Goal: Information Seeking & Learning: Learn about a topic

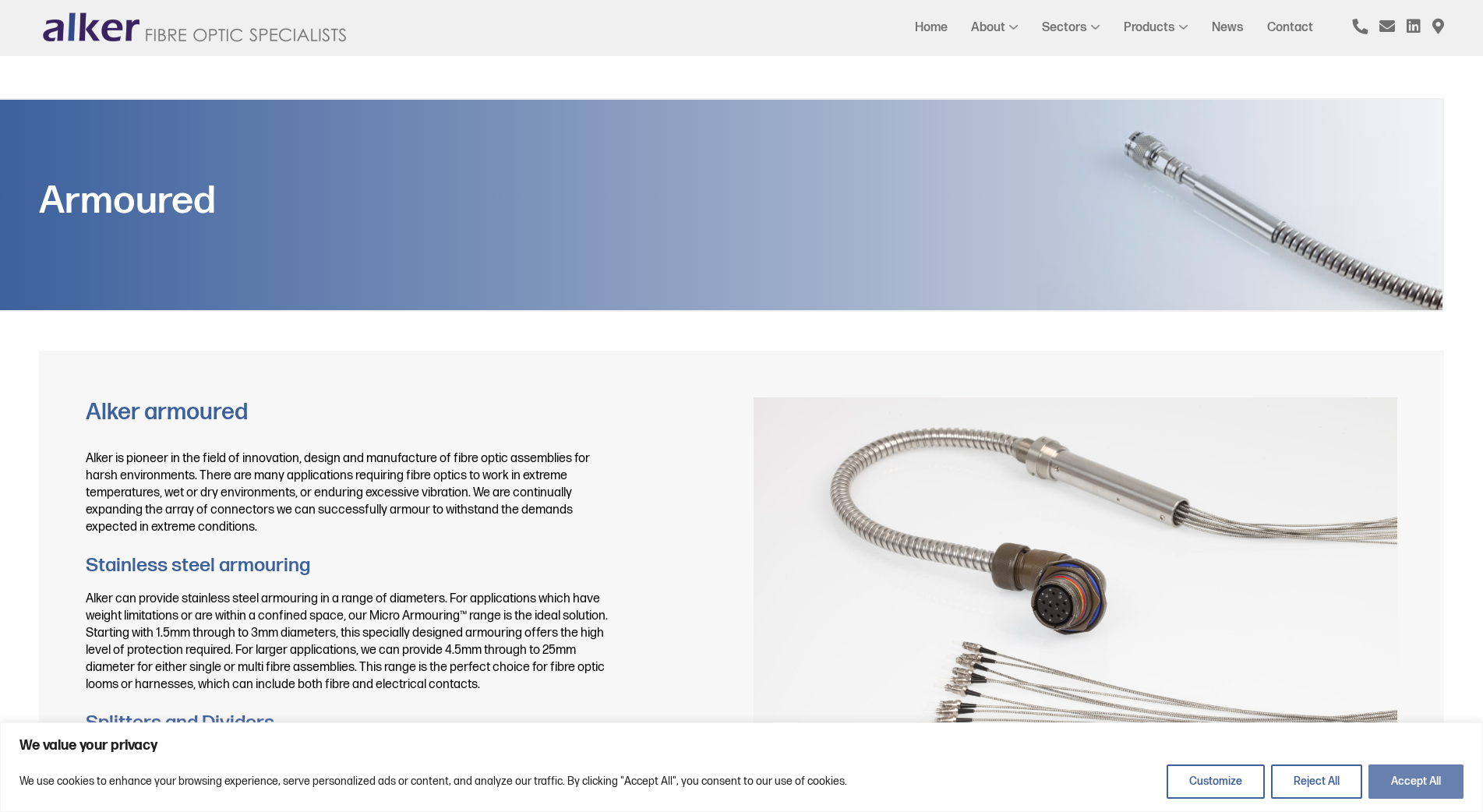
click at [1432, 778] on button "Accept All" at bounding box center [1416, 781] width 95 height 34
checkbox input "true"
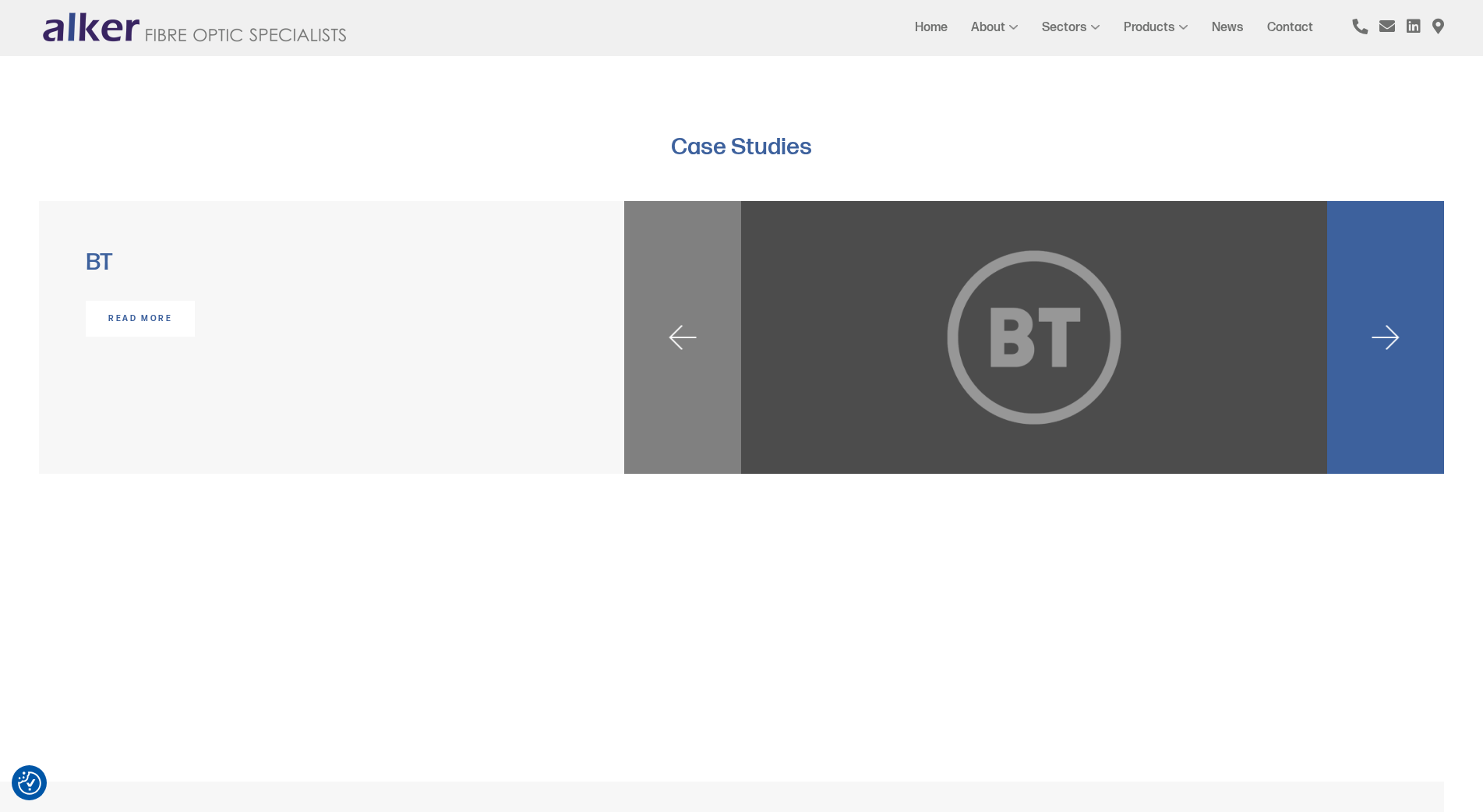
scroll to position [2260, 0]
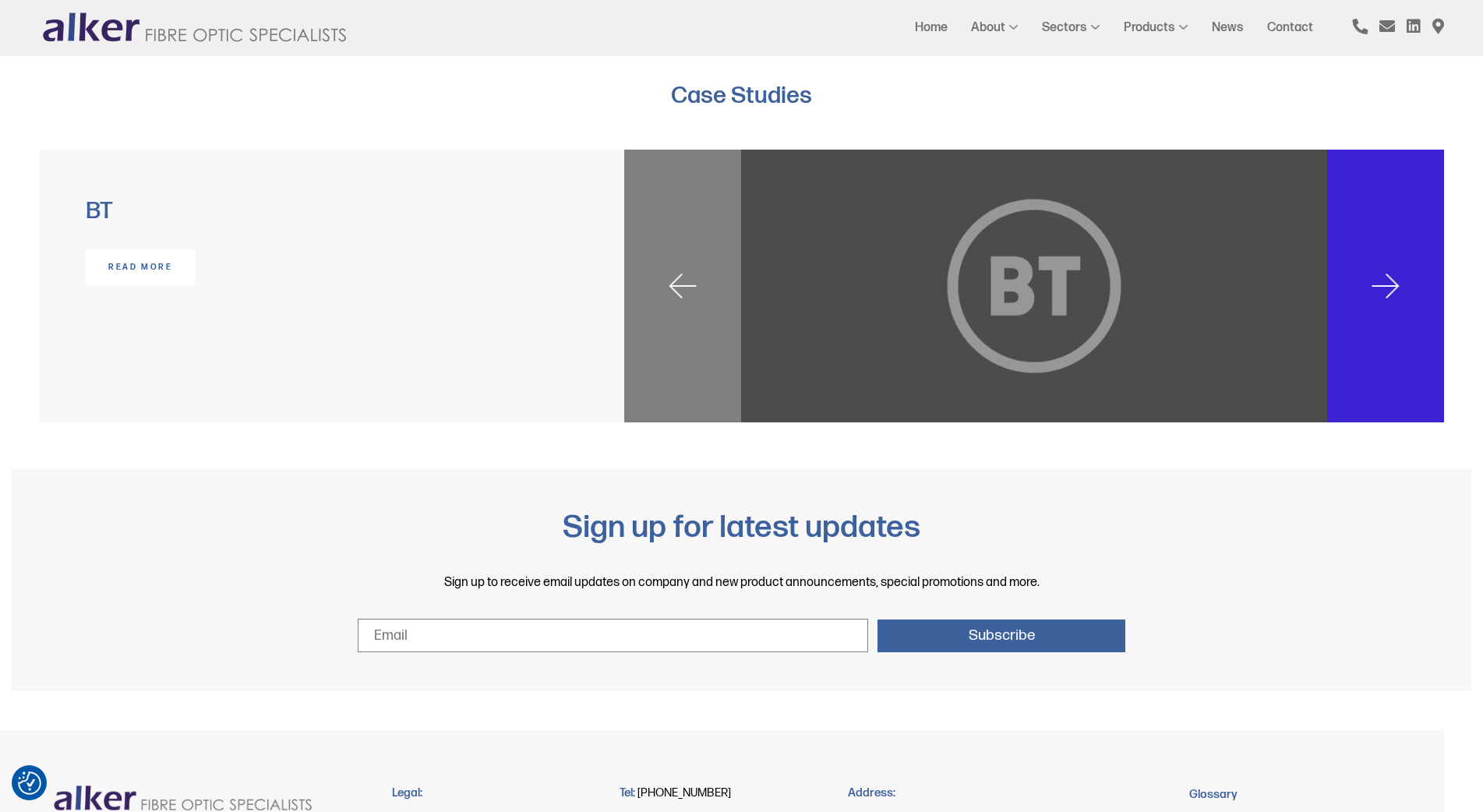
click at [1386, 282] on img at bounding box center [1385, 286] width 27 height 25
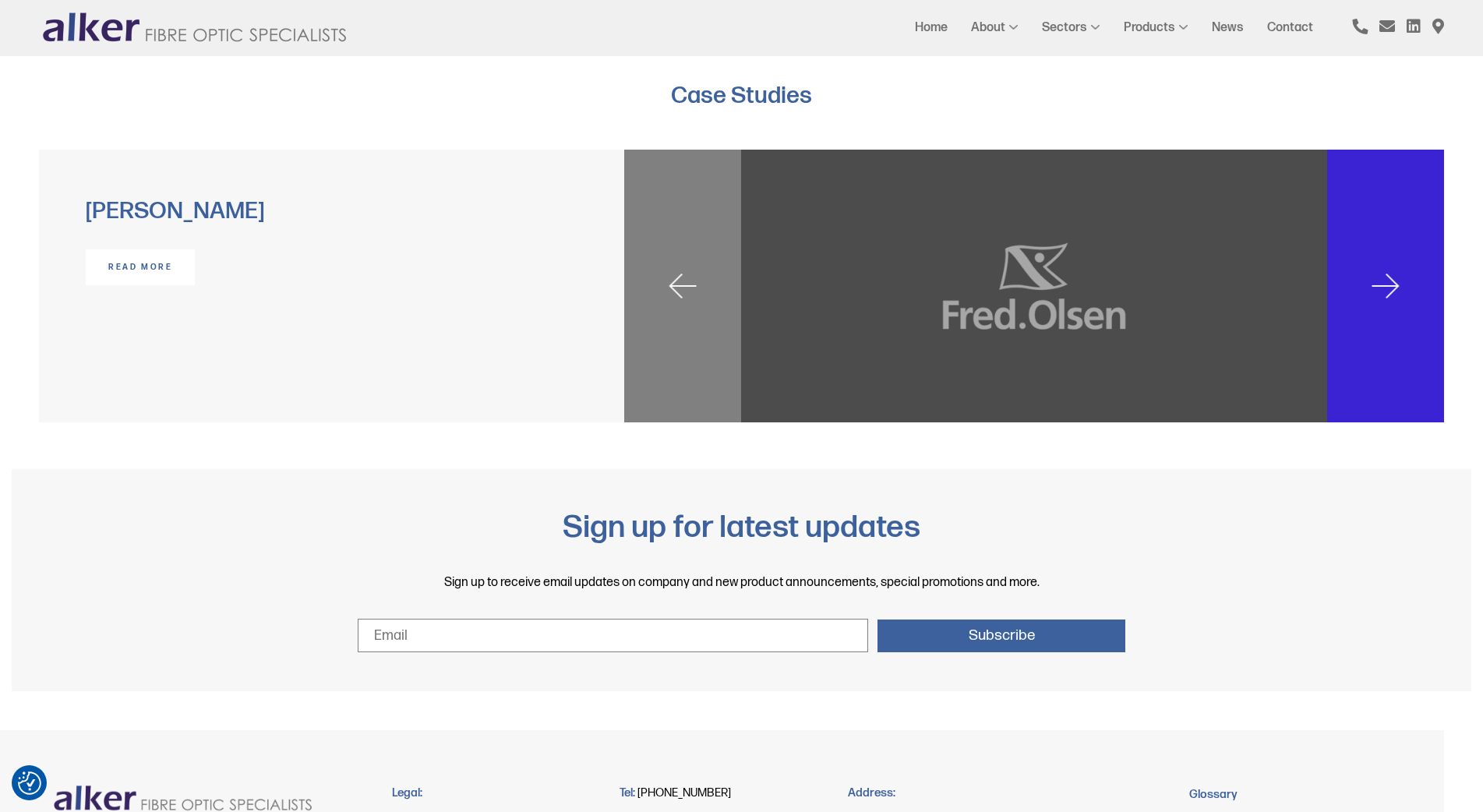
click at [1391, 282] on img at bounding box center [1385, 286] width 27 height 25
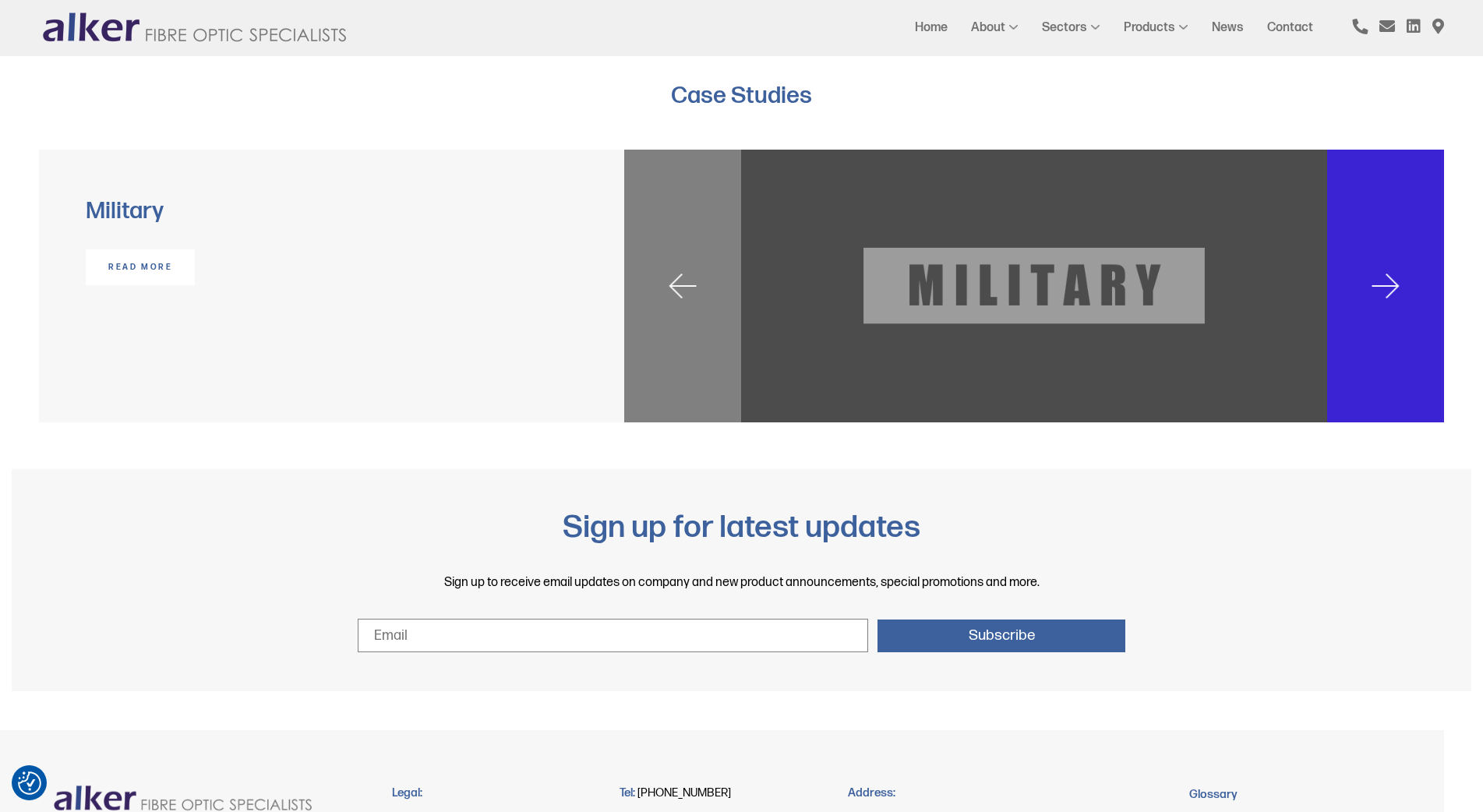
click at [1392, 284] on img at bounding box center [1385, 286] width 27 height 25
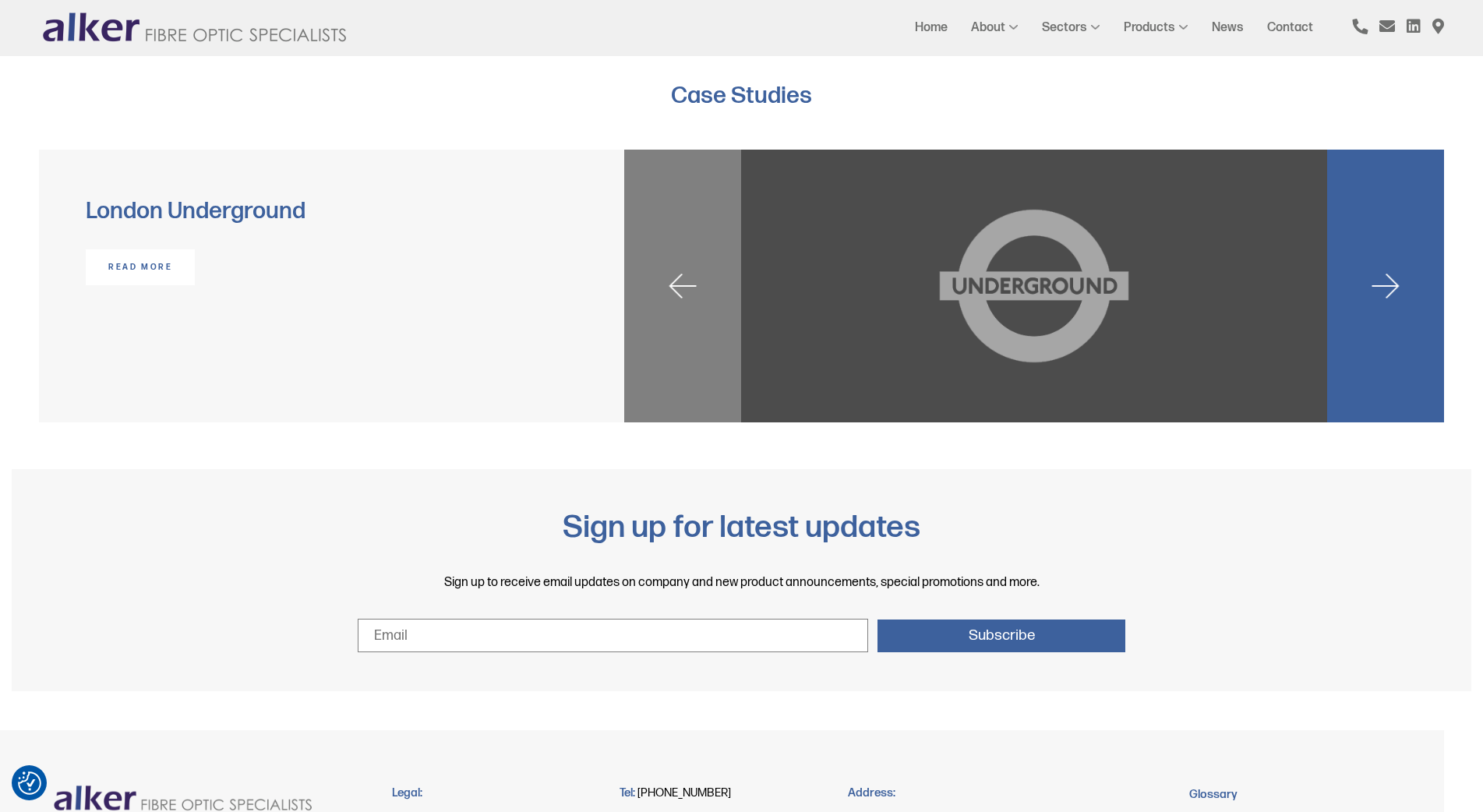
click at [1392, 284] on img at bounding box center [1385, 286] width 27 height 25
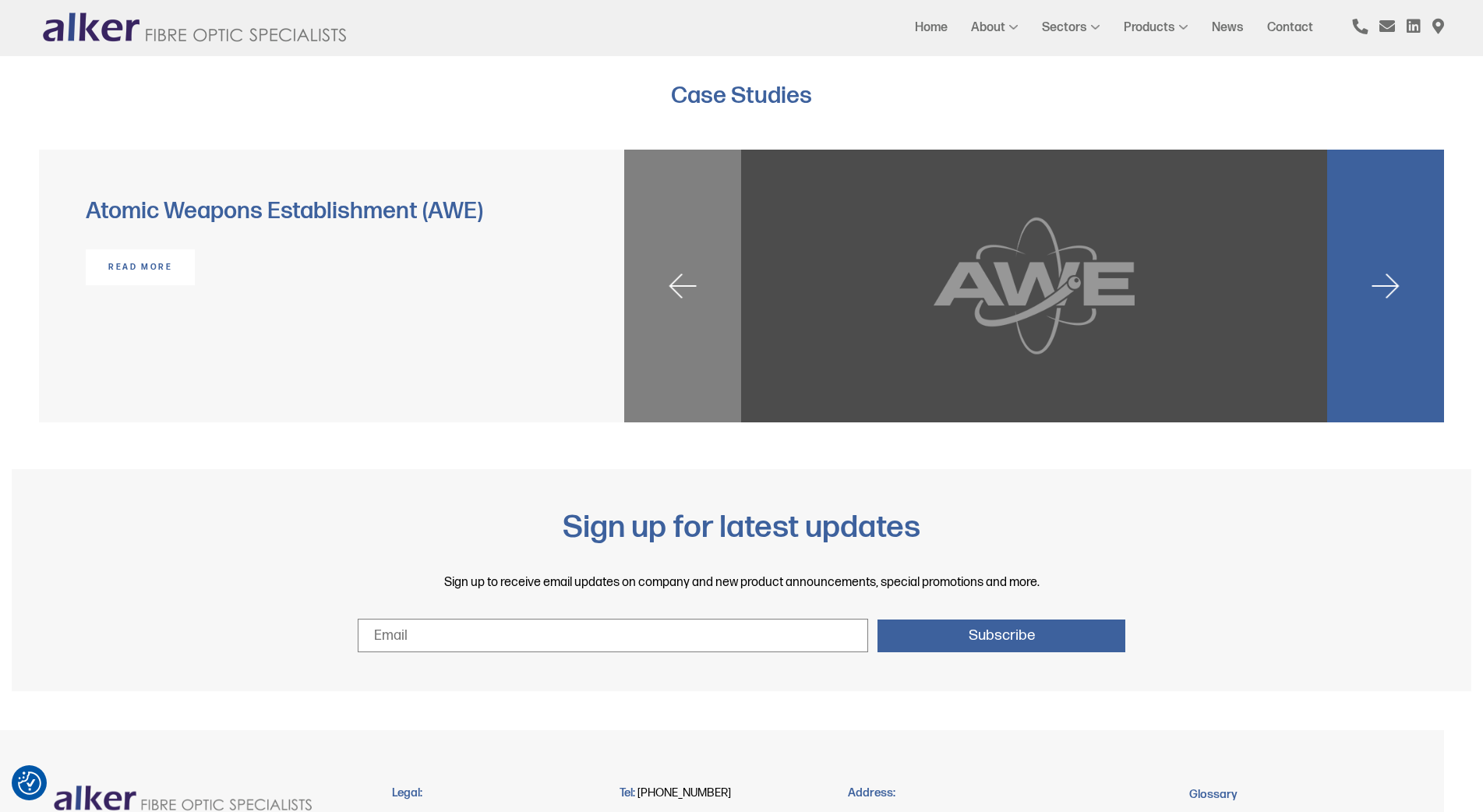
click at [1392, 284] on img at bounding box center [1385, 286] width 27 height 25
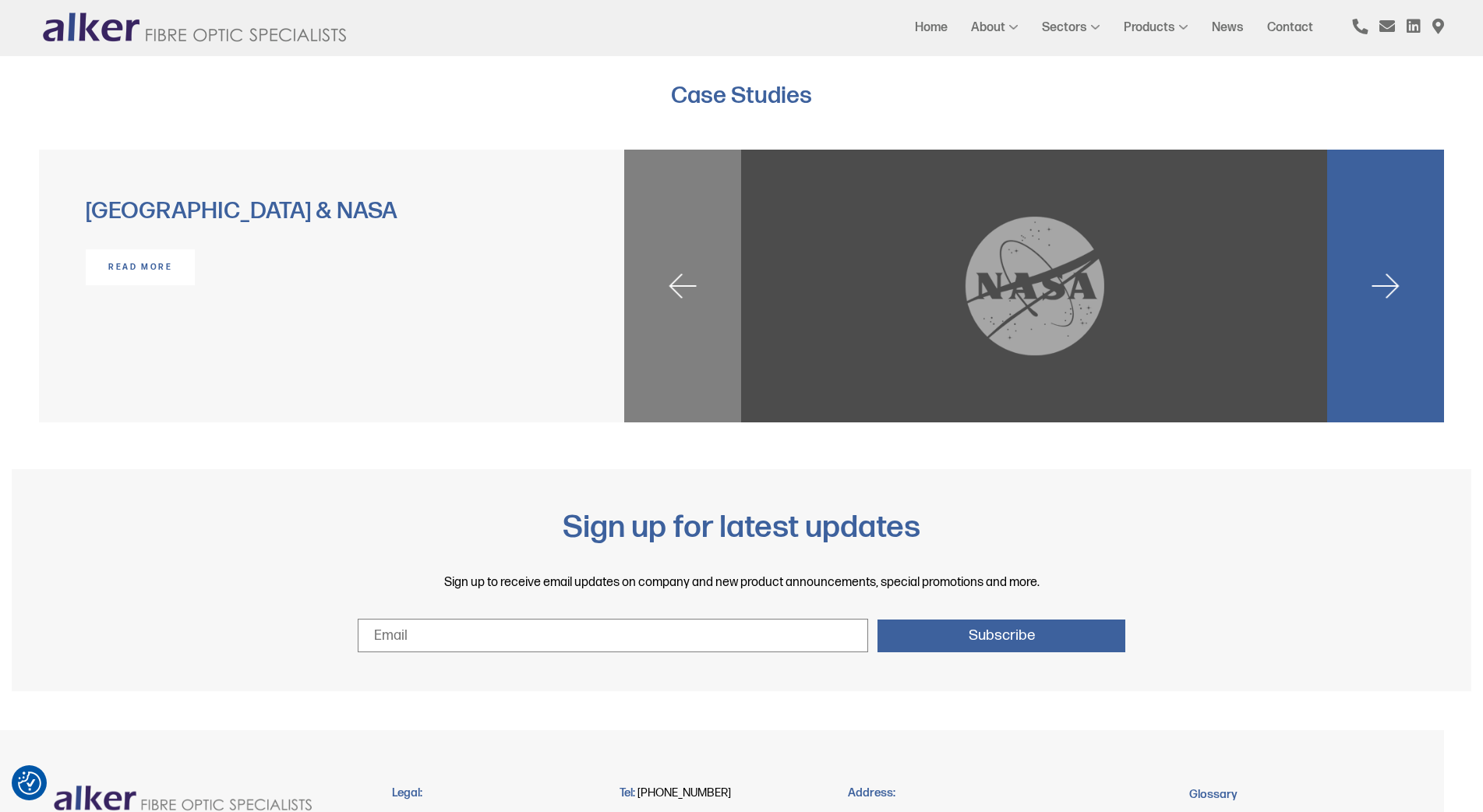
click at [1392, 284] on img at bounding box center [1385, 286] width 27 height 25
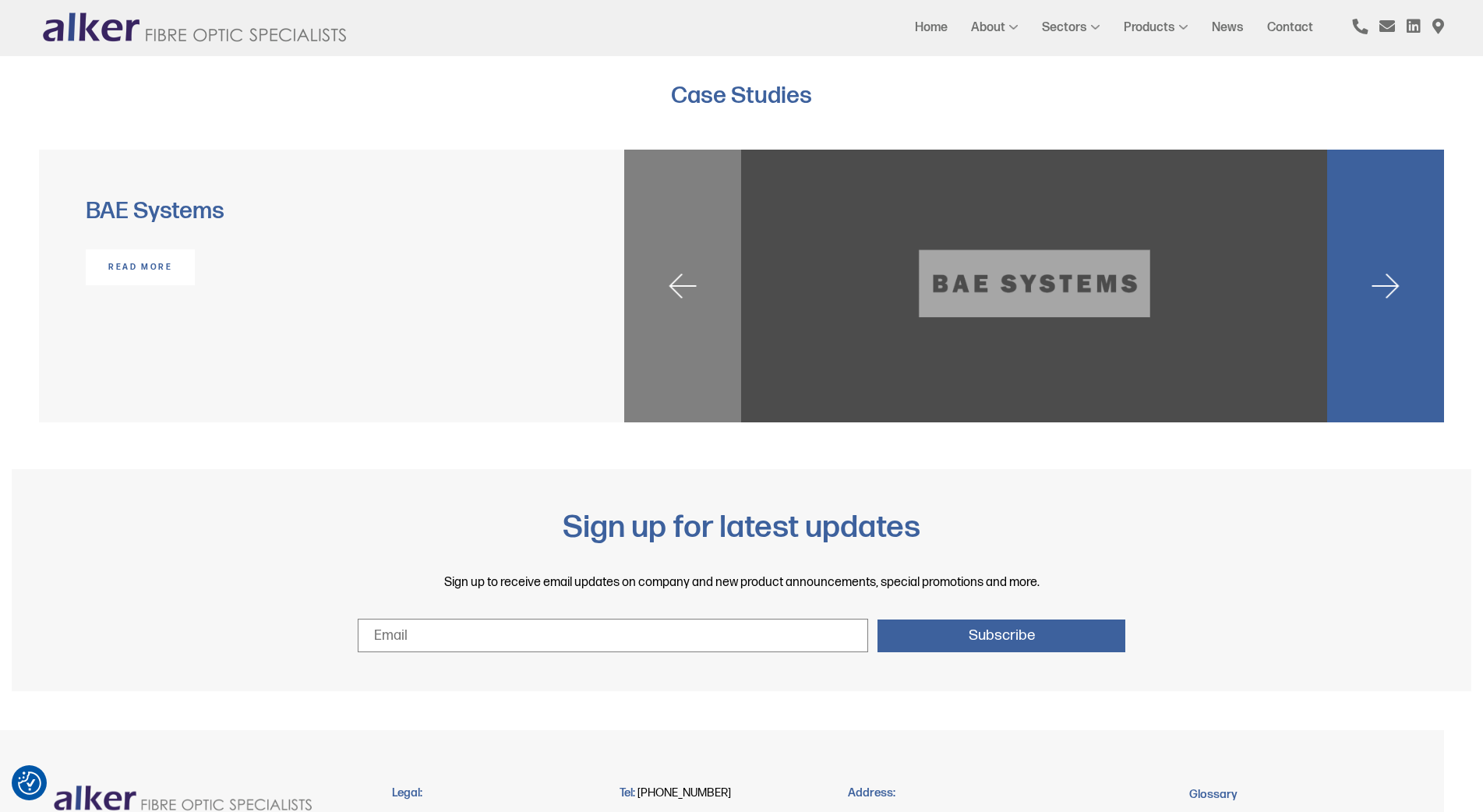
click at [1392, 284] on img at bounding box center [1385, 286] width 27 height 25
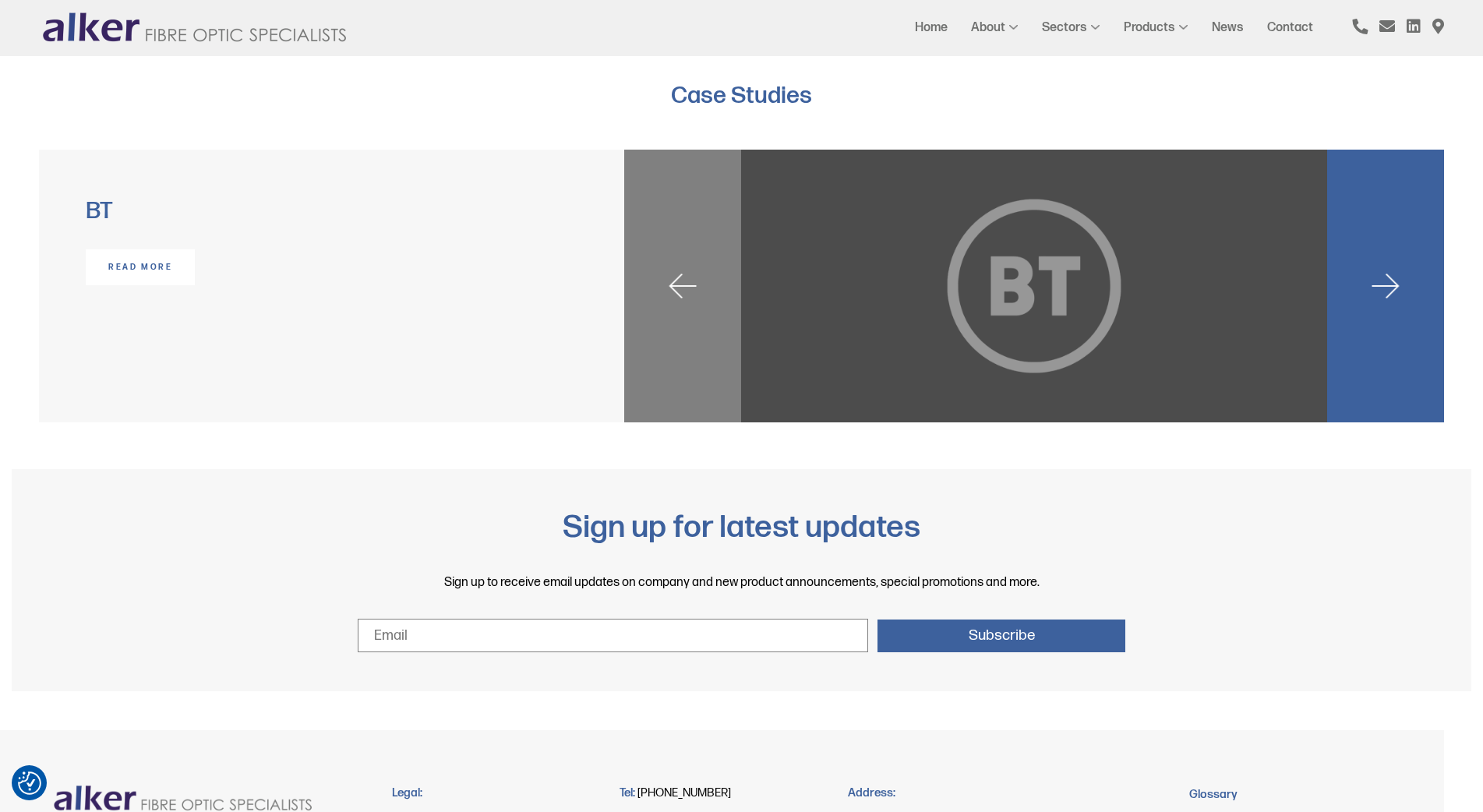
click at [1392, 284] on img at bounding box center [1385, 286] width 27 height 25
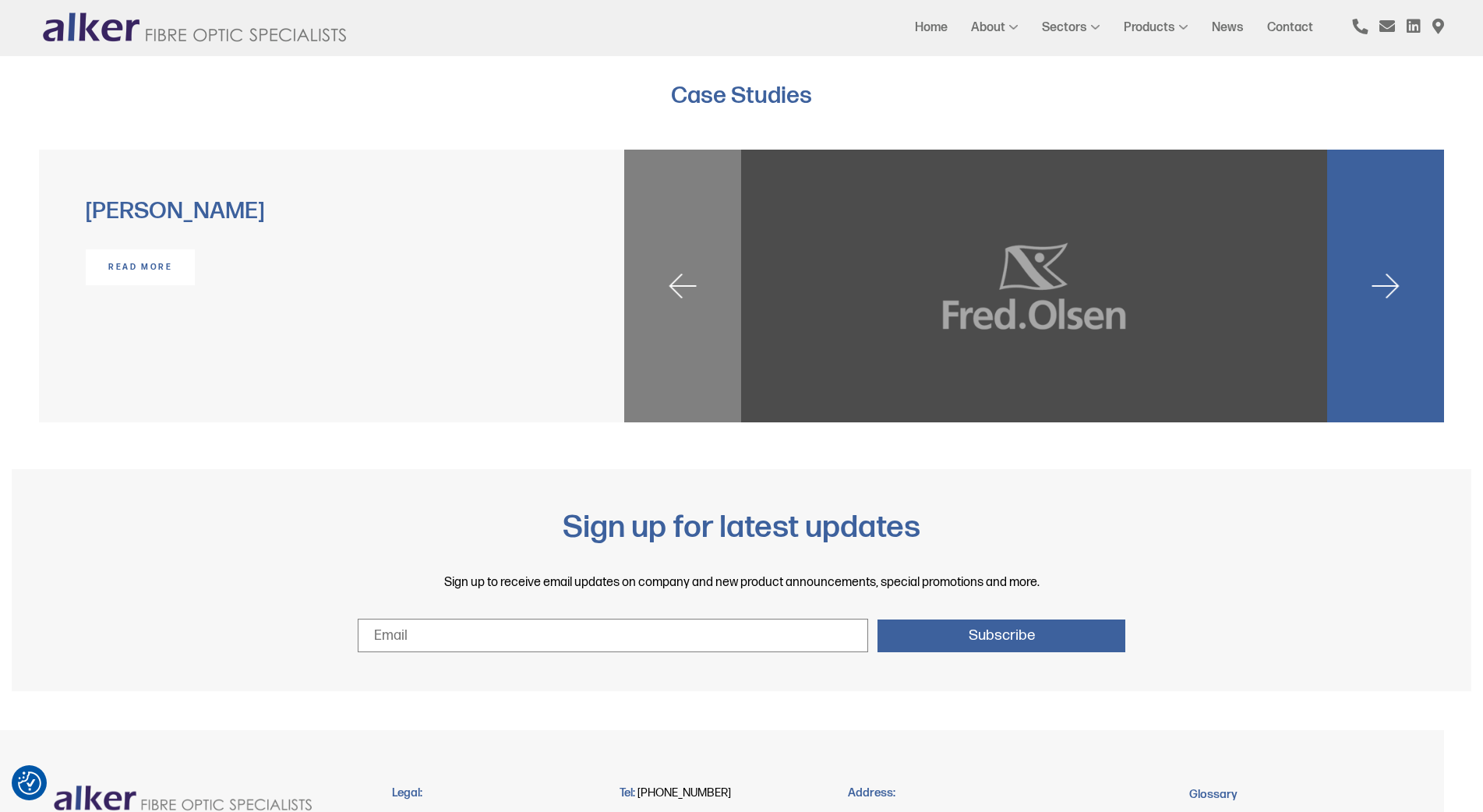
click at [1392, 284] on img at bounding box center [1385, 286] width 27 height 25
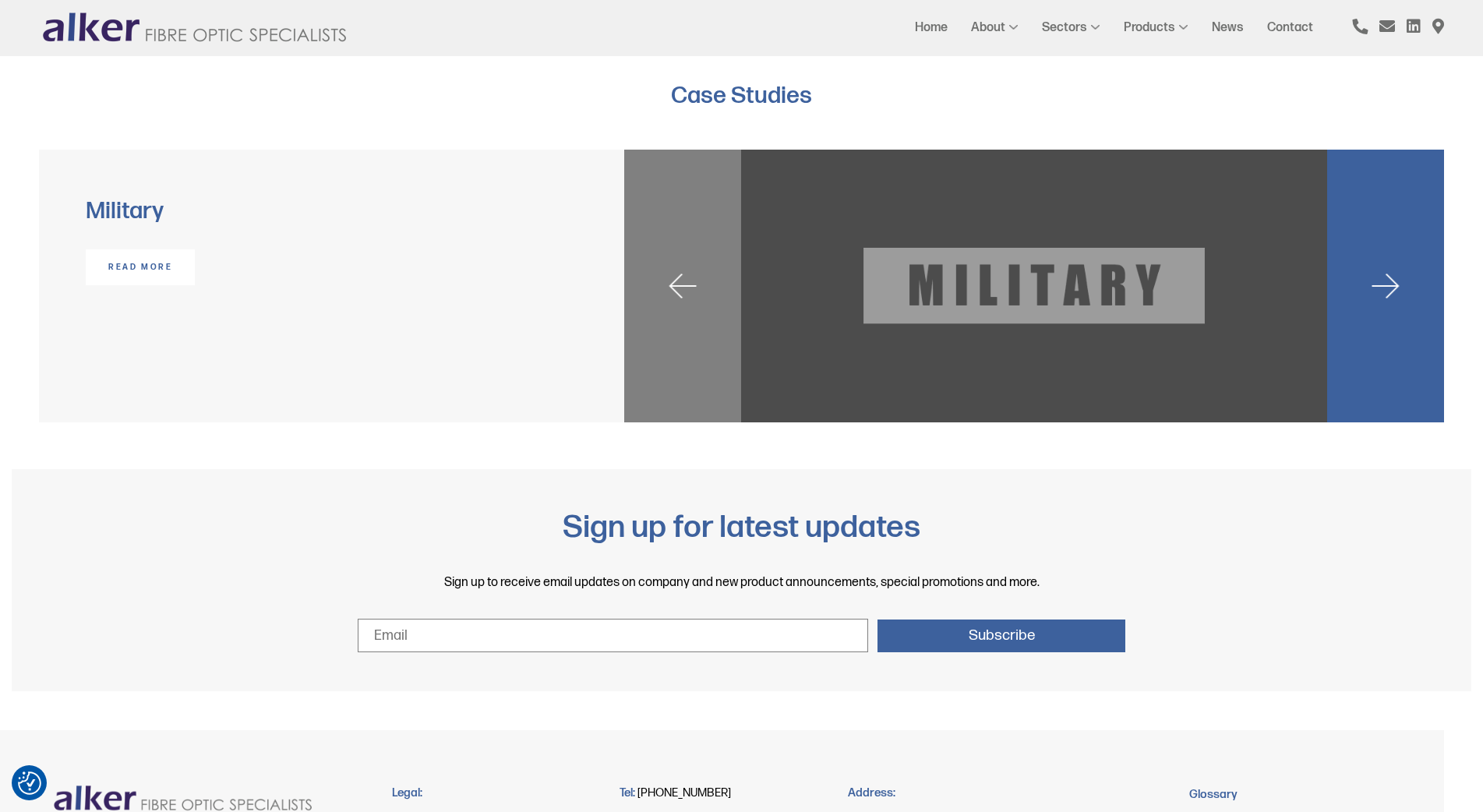
click at [1106, 285] on div at bounding box center [1034, 286] width 820 height 272
click at [112, 262] on link "read more" at bounding box center [140, 266] width 109 height 36
